Goal: Task Accomplishment & Management: Manage account settings

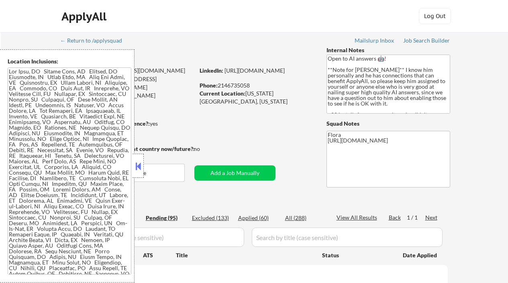
select select ""pending""
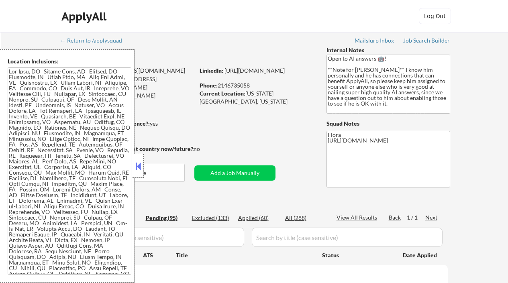
select select ""pending""
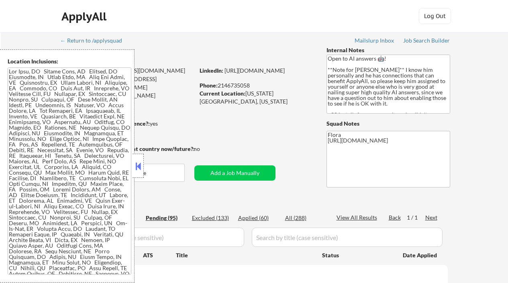
select select ""pending""
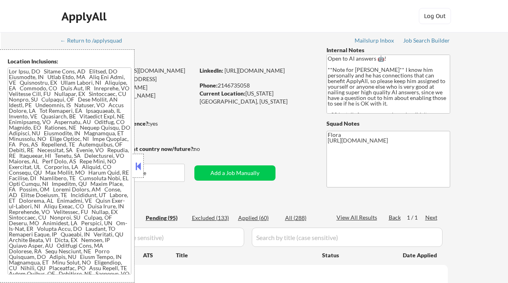
select select ""pending""
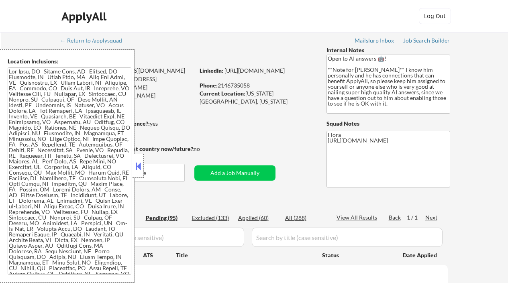
select select ""pending""
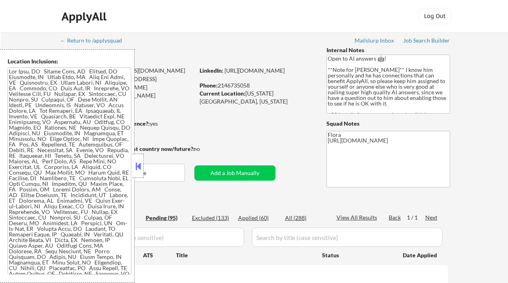
select select ""pending""
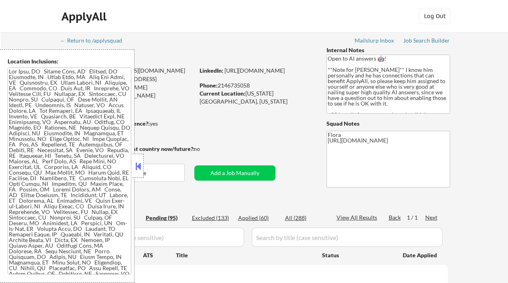
select select ""pending""
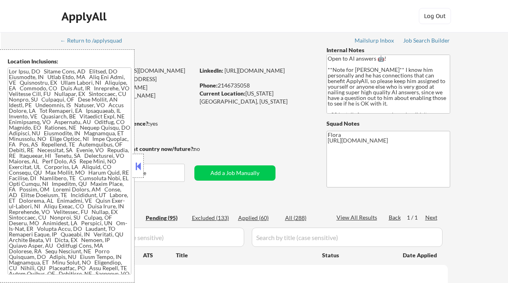
select select ""pending""
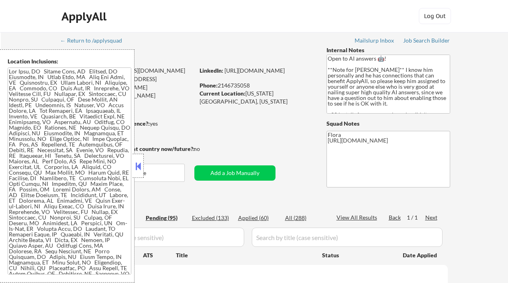
select select ""pending""
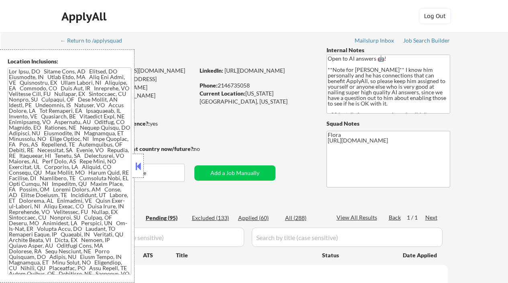
select select ""pending""
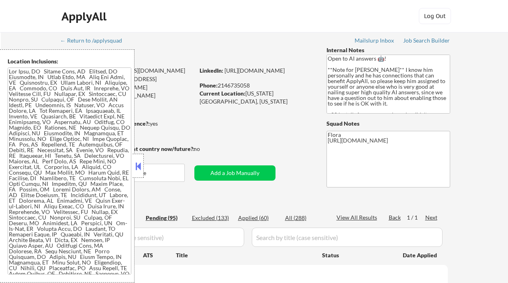
select select ""pending""
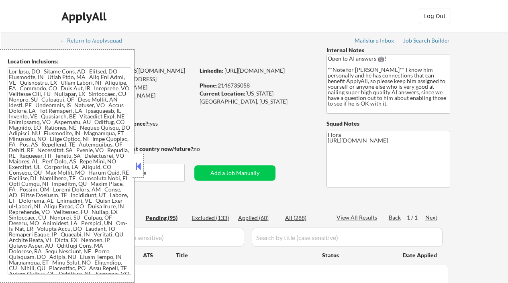
select select ""pending""
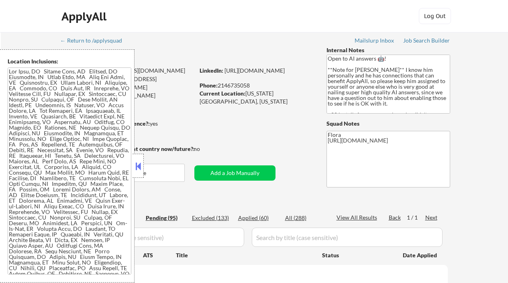
select select ""pending""
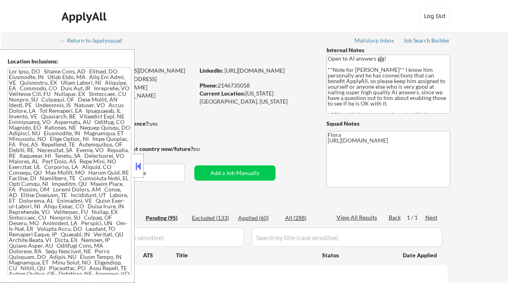
select select ""pending""
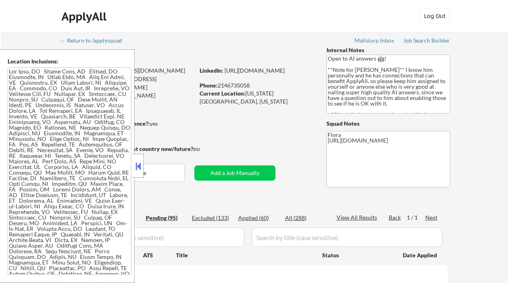
select select ""pending""
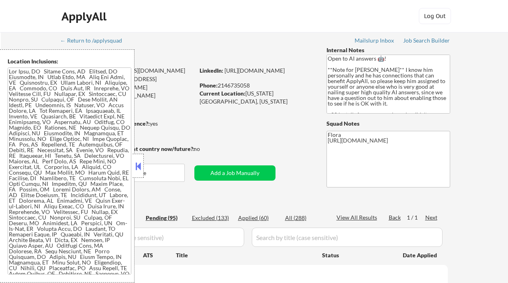
select select ""pending""
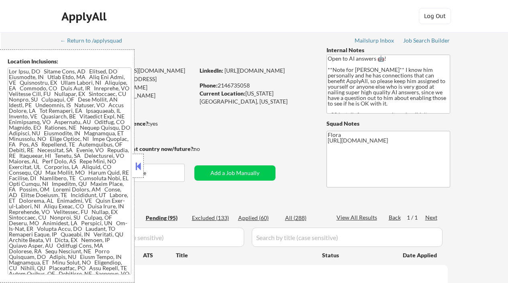
select select ""pending""
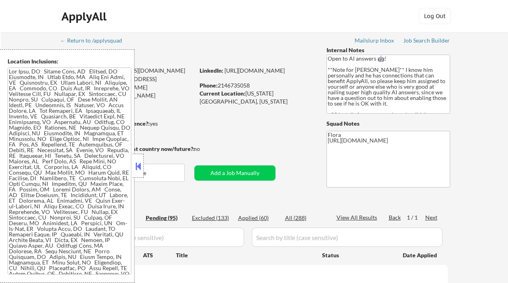
select select ""pending""
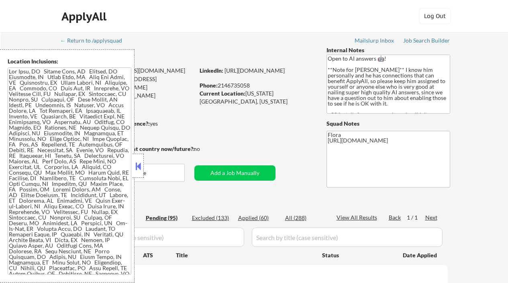
select select ""pending""
